Goal: Use online tool/utility: Utilize a website feature to perform a specific function

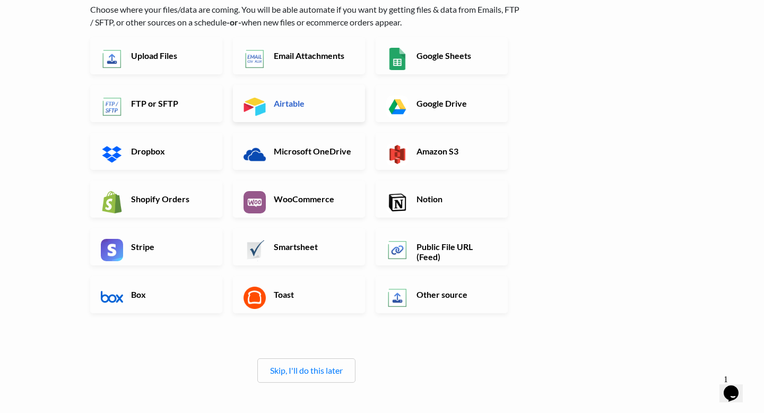
scroll to position [81, 0]
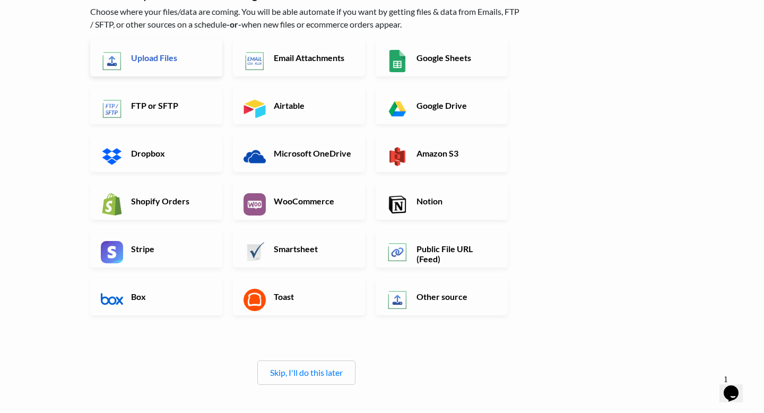
click at [158, 68] on link "Upload Files" at bounding box center [156, 57] width 132 height 37
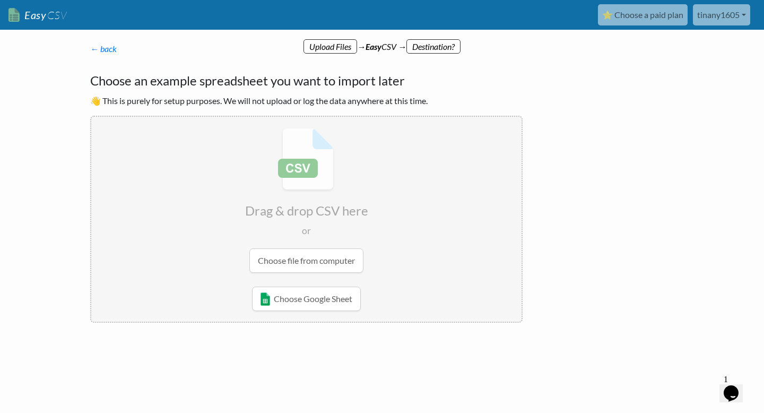
click at [301, 265] on input "file" at bounding box center [306, 200] width 430 height 167
click at [324, 257] on input "file" at bounding box center [306, 200] width 430 height 167
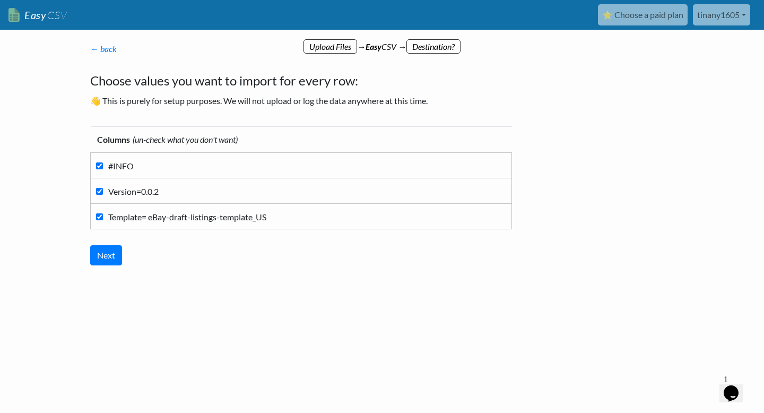
click at [154, 168] on label "#INFO" at bounding box center [301, 165] width 410 height 14
click at [103, 168] on input "#INFO" at bounding box center [99, 165] width 7 height 7
click at [140, 169] on label "#INFO" at bounding box center [301, 165] width 410 height 14
click at [103, 169] on input "#INFO" at bounding box center [99, 165] width 7 height 7
checkbox input "true"
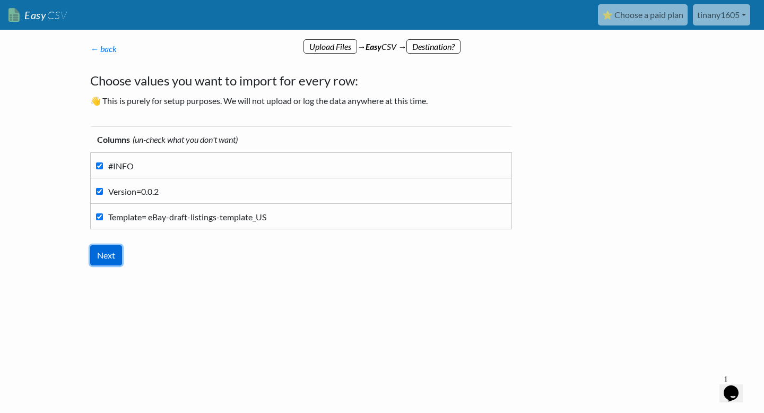
click at [107, 252] on input "Next" at bounding box center [106, 255] width 32 height 20
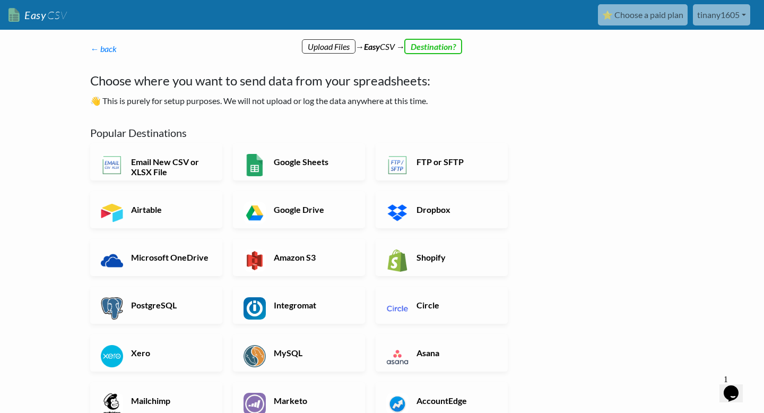
click at [439, 47] on p "← back Thanks for signing up! Set up your Import Flow and Upload Page in 1 minu…" at bounding box center [306, 48] width 433 height 13
click at [316, 48] on p "← back Thanks for signing up! Set up your Import Flow and Upload Page in 1 minu…" at bounding box center [306, 48] width 433 height 13
click at [443, 45] on p "← back Thanks for signing up! Set up your Import Flow and Upload Page in 1 minu…" at bounding box center [306, 48] width 433 height 13
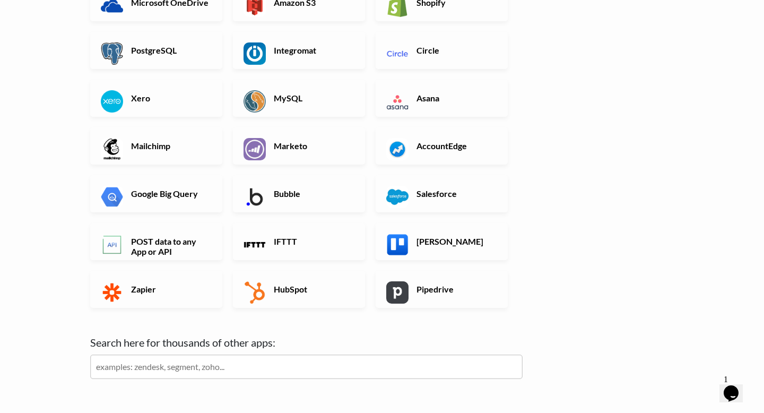
scroll to position [317, 0]
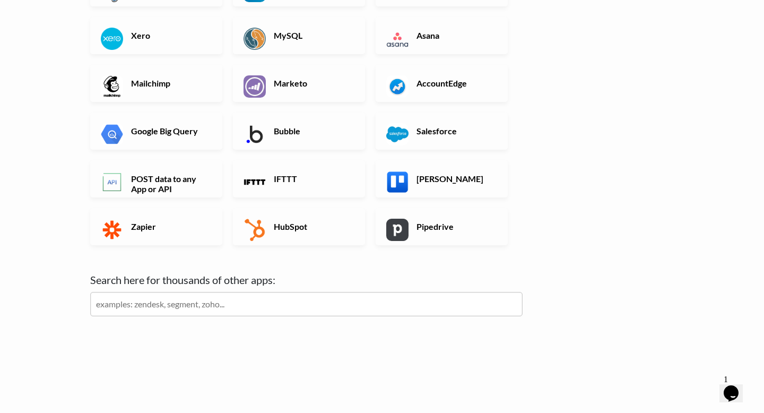
click at [121, 309] on input "text" at bounding box center [306, 304] width 433 height 24
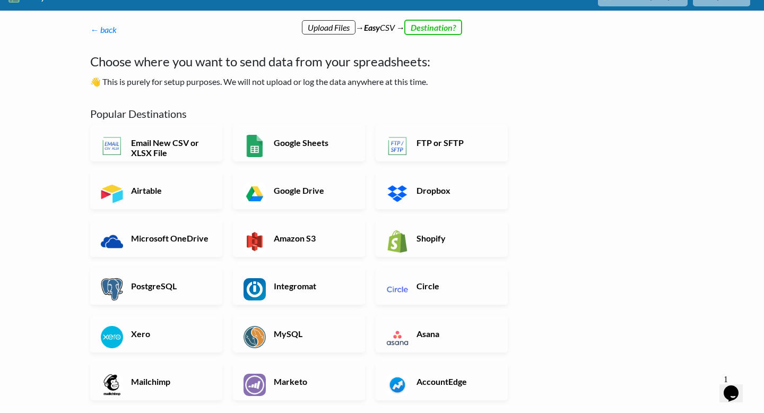
scroll to position [16, 0]
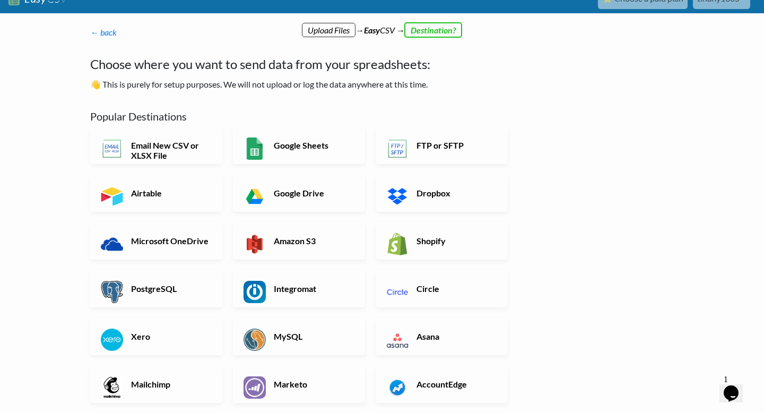
type input "eba"
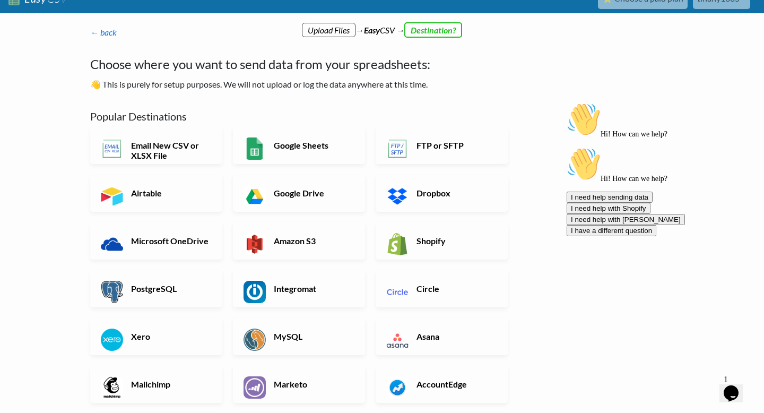
scroll to position [0, 0]
